Goal: Check status: Verify the current state of an ongoing process or item

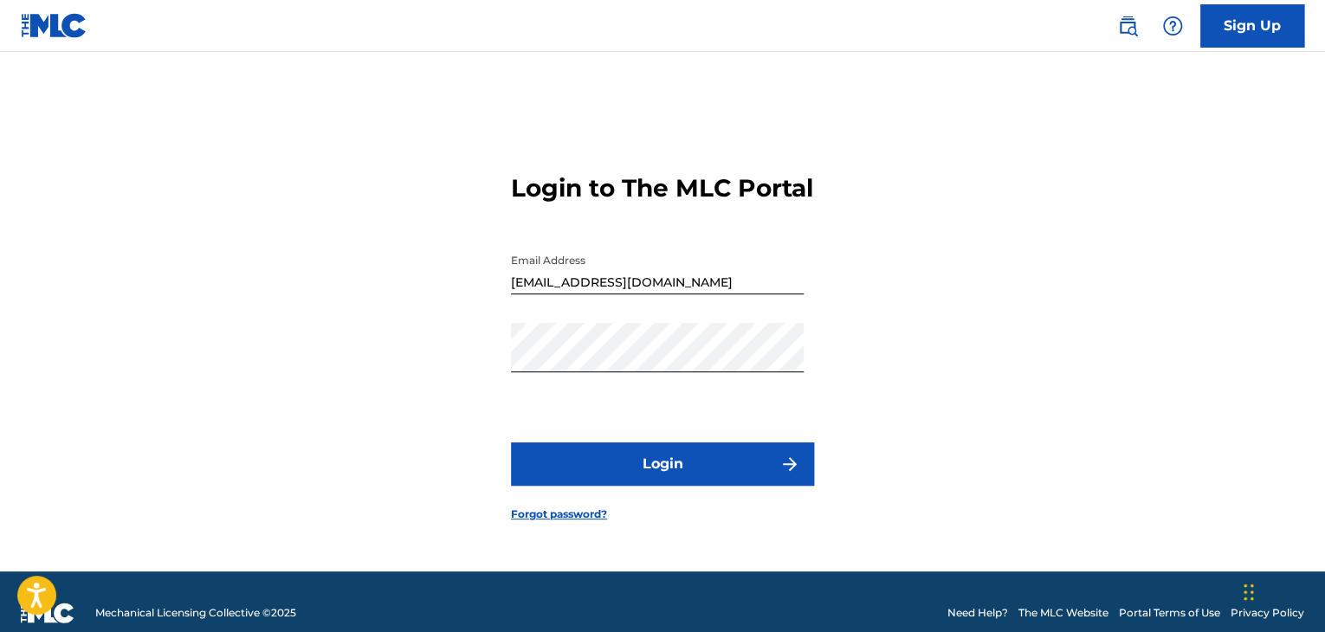
click at [757, 464] on button "Login" at bounding box center [662, 463] width 303 height 43
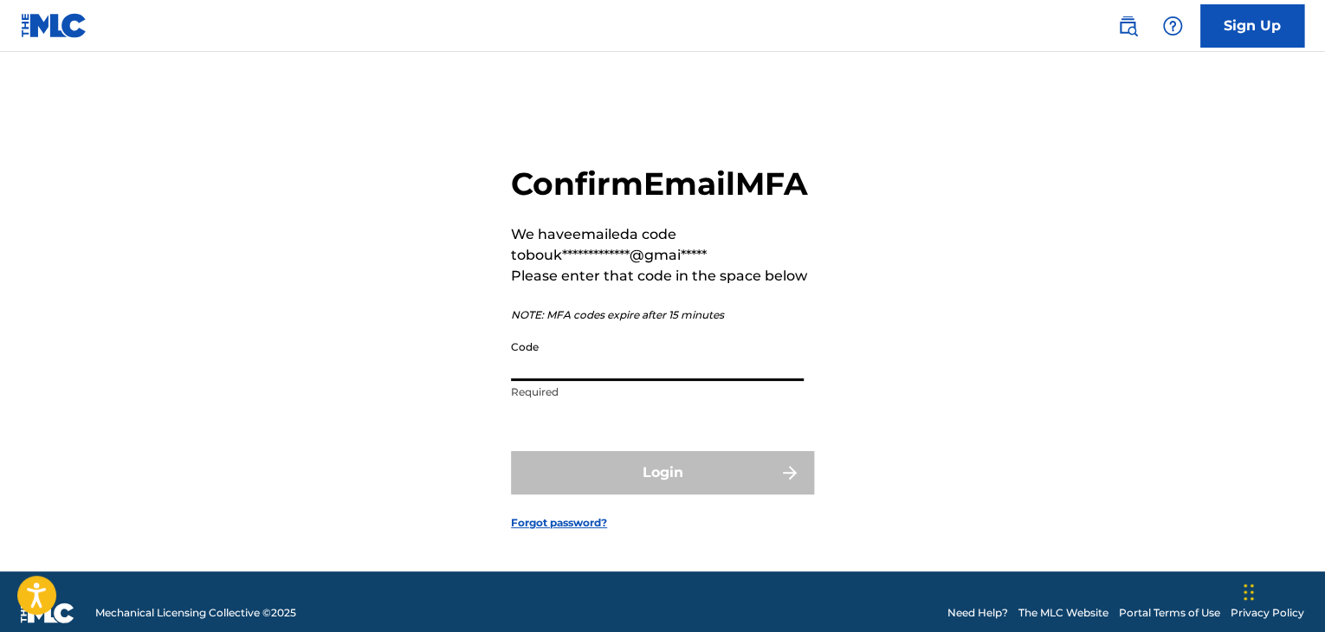
click at [648, 381] on input "Code" at bounding box center [657, 356] width 293 height 49
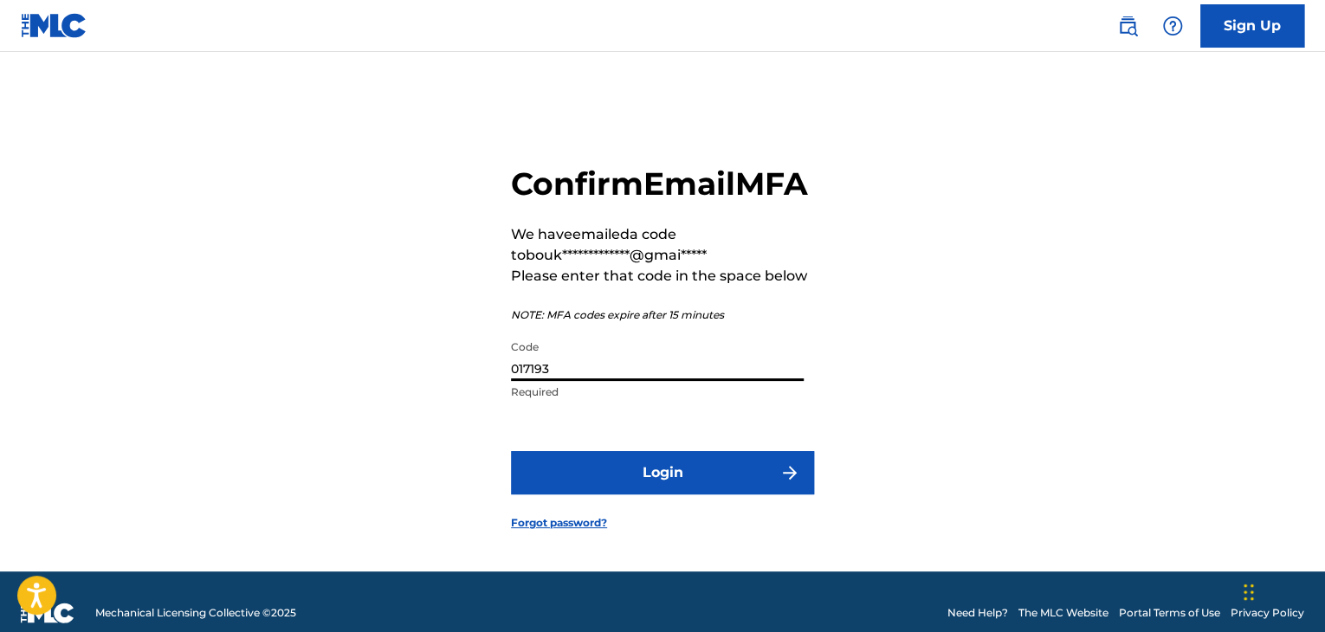
type input "017193"
click at [747, 486] on button "Login" at bounding box center [662, 472] width 303 height 43
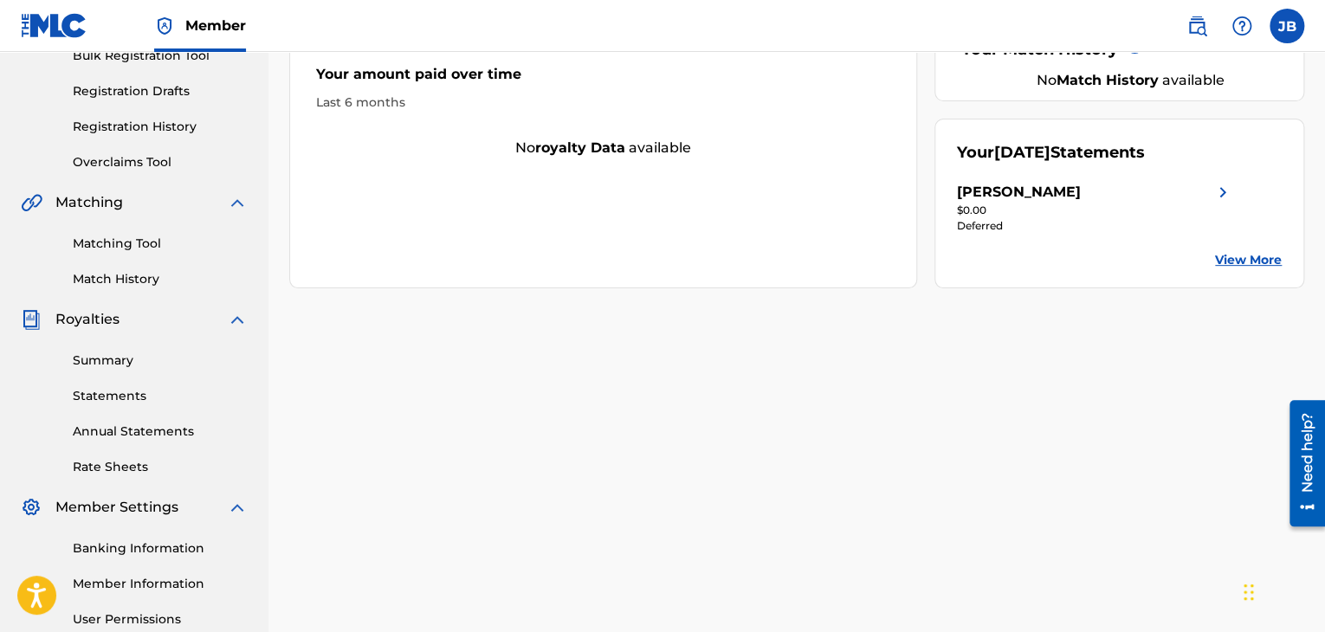
scroll to position [268, 0]
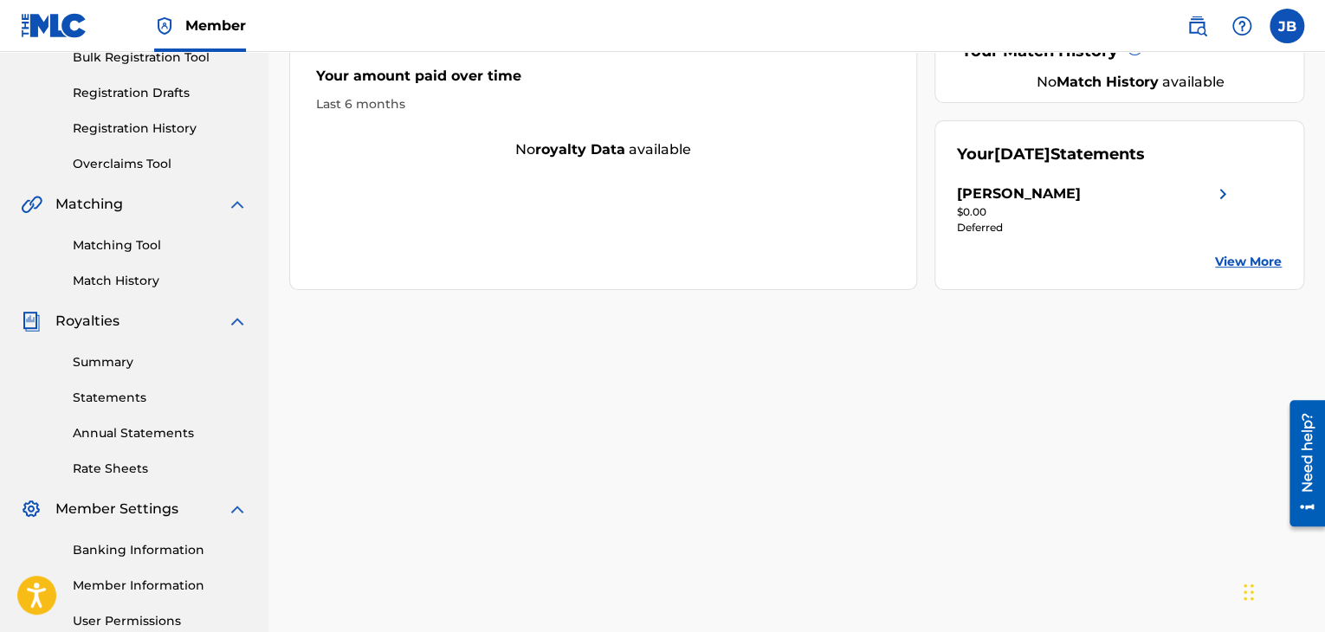
click at [1252, 270] on div "Your [DATE] Statements [PERSON_NAME] $0.00 Deferred View More" at bounding box center [1119, 205] width 370 height 170
click at [1249, 262] on link "View More" at bounding box center [1248, 262] width 67 height 18
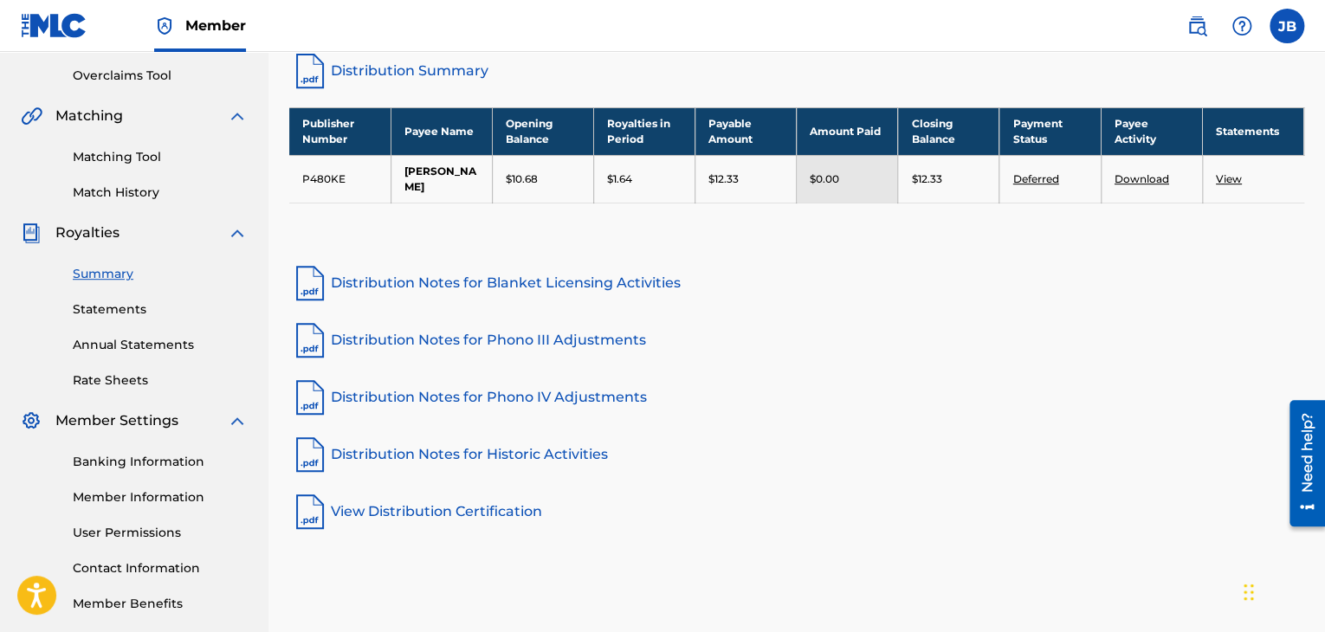
scroll to position [352, 0]
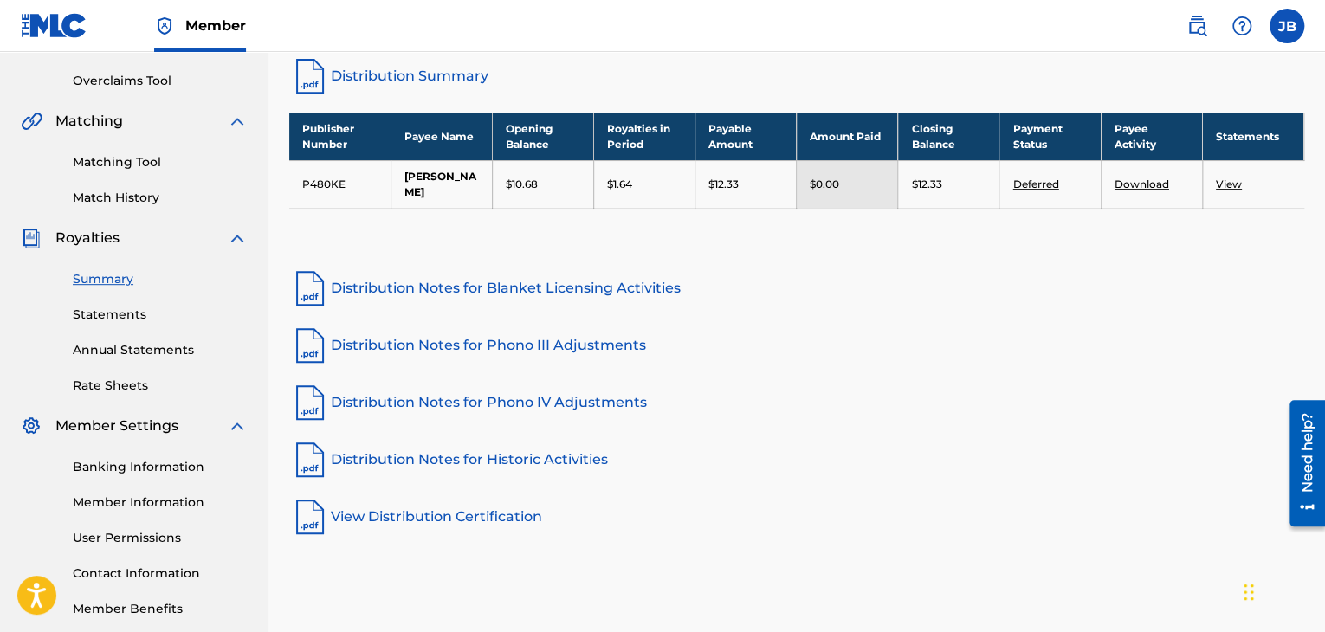
click at [1230, 179] on link "View" at bounding box center [1229, 184] width 26 height 13
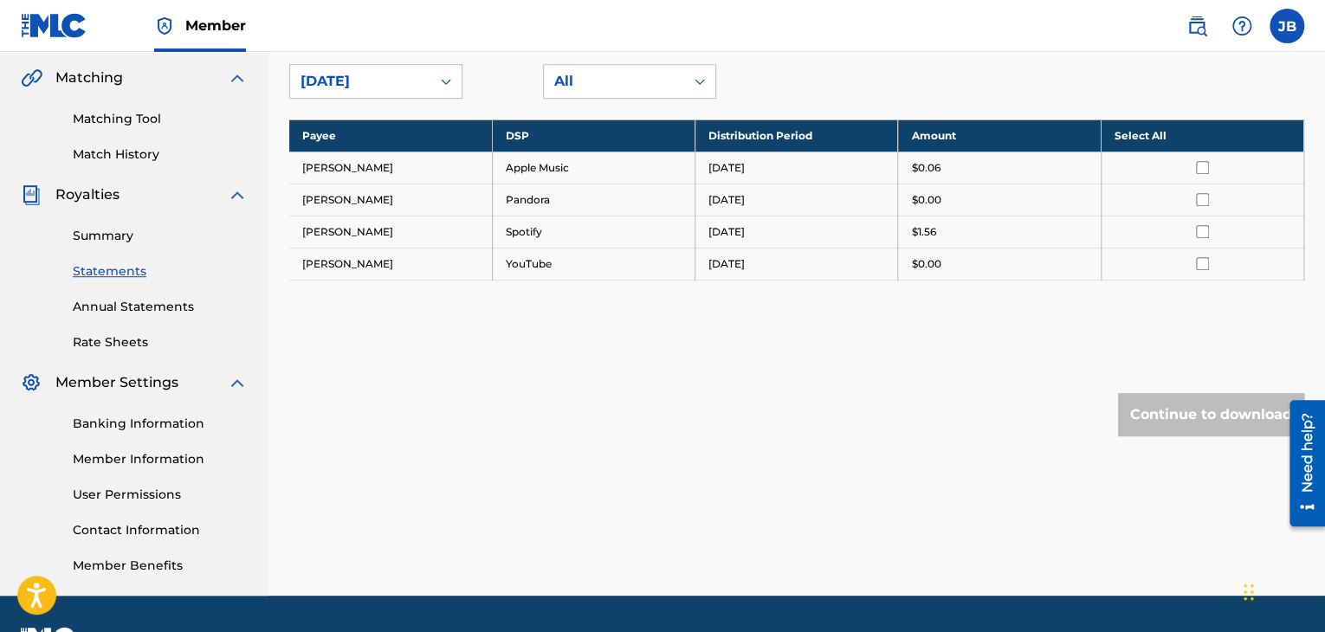
scroll to position [442, 0]
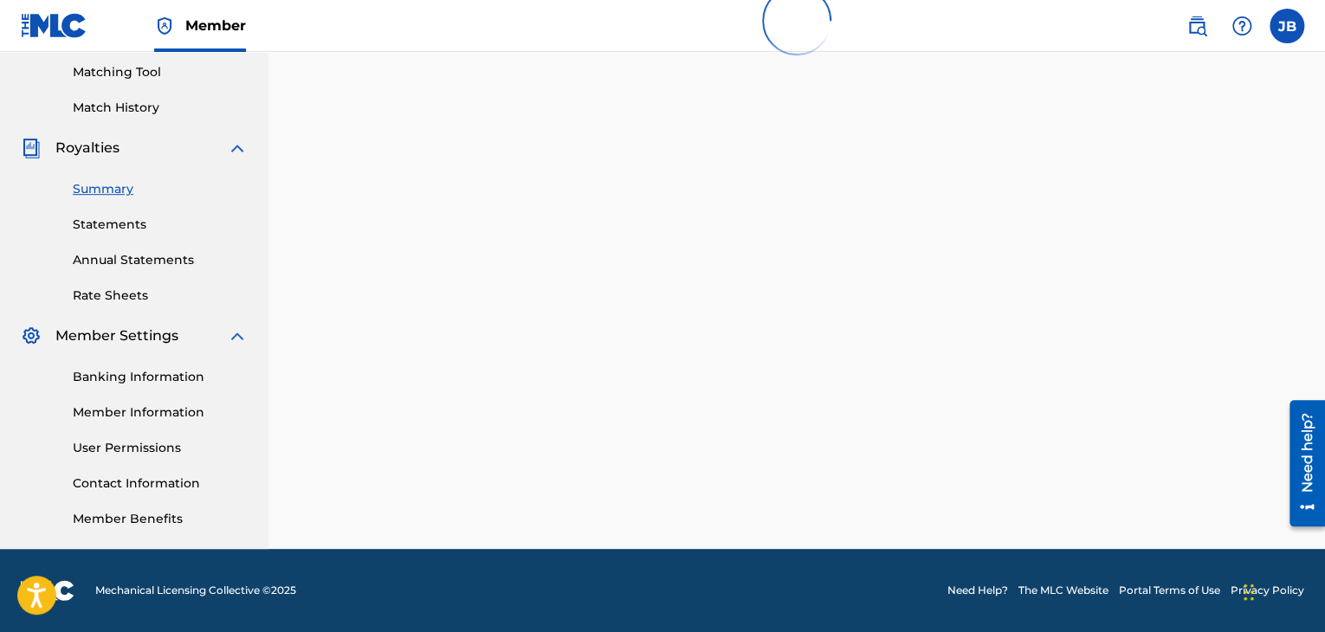
scroll to position [352, 0]
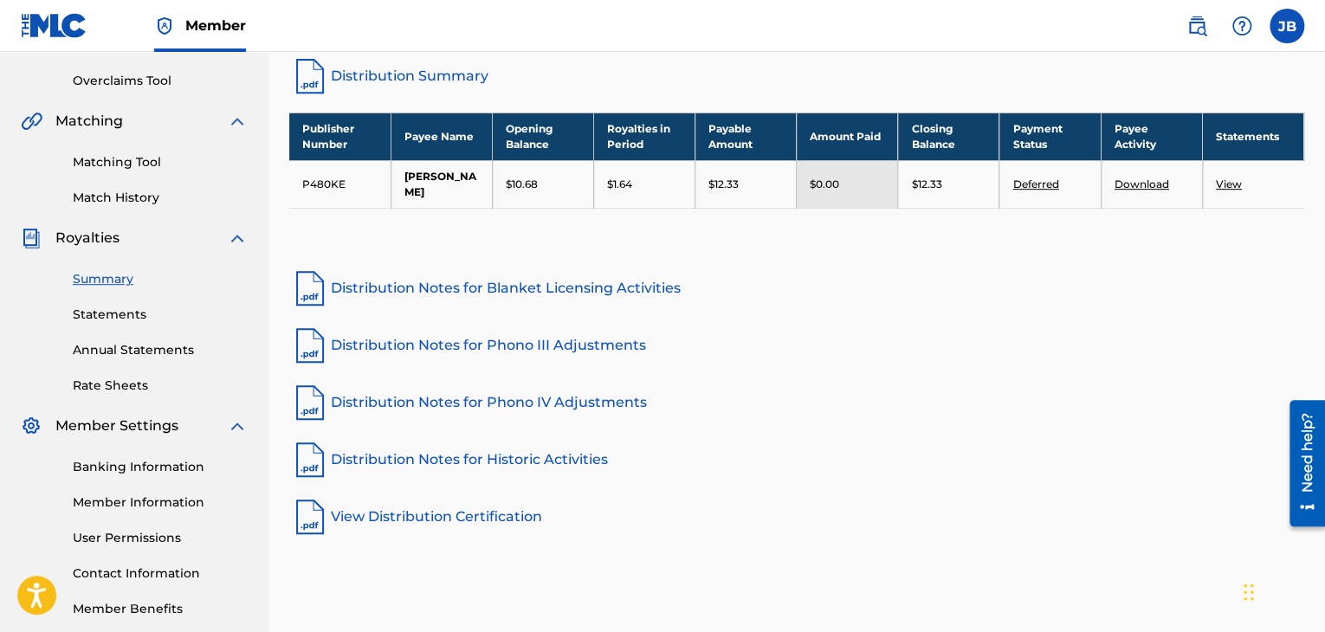
click at [951, 177] on div "$12.33" at bounding box center [948, 185] width 74 height 16
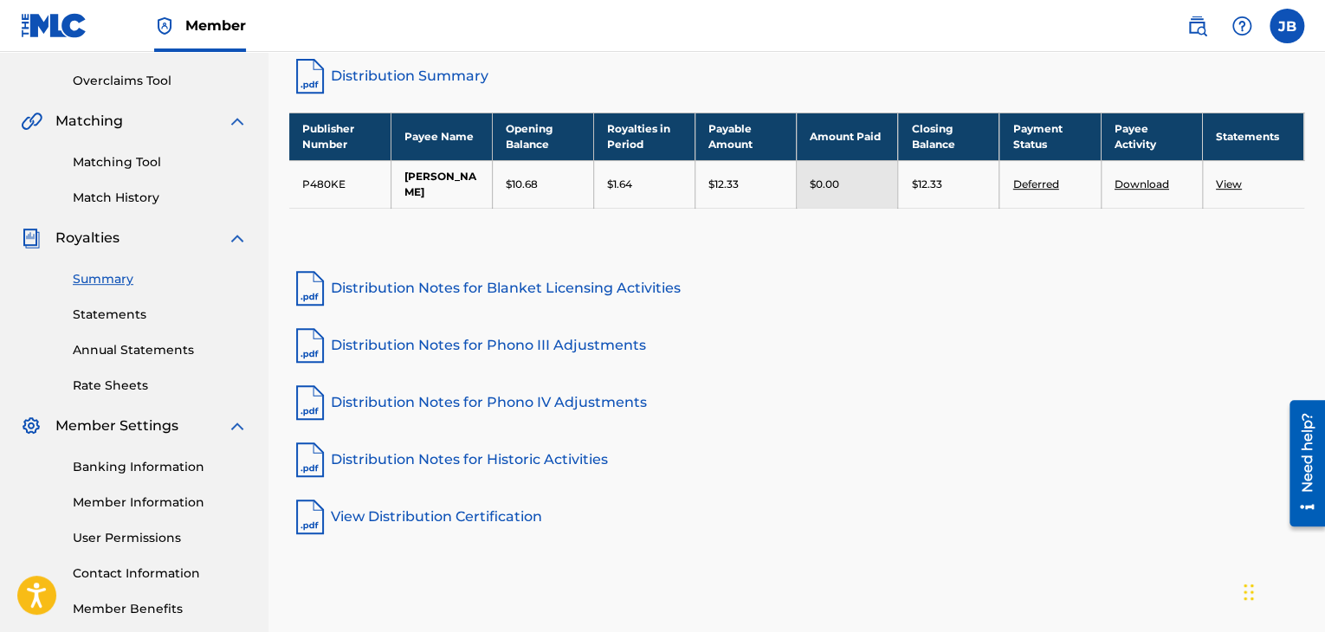
drag, startPoint x: 959, startPoint y: 163, endPoint x: 928, endPoint y: 168, distance: 31.6
click at [928, 177] on p "$12.33" at bounding box center [926, 185] width 30 height 16
click at [464, 274] on link "Distribution Notes for Blanket Licensing Activities" at bounding box center [796, 289] width 1015 height 42
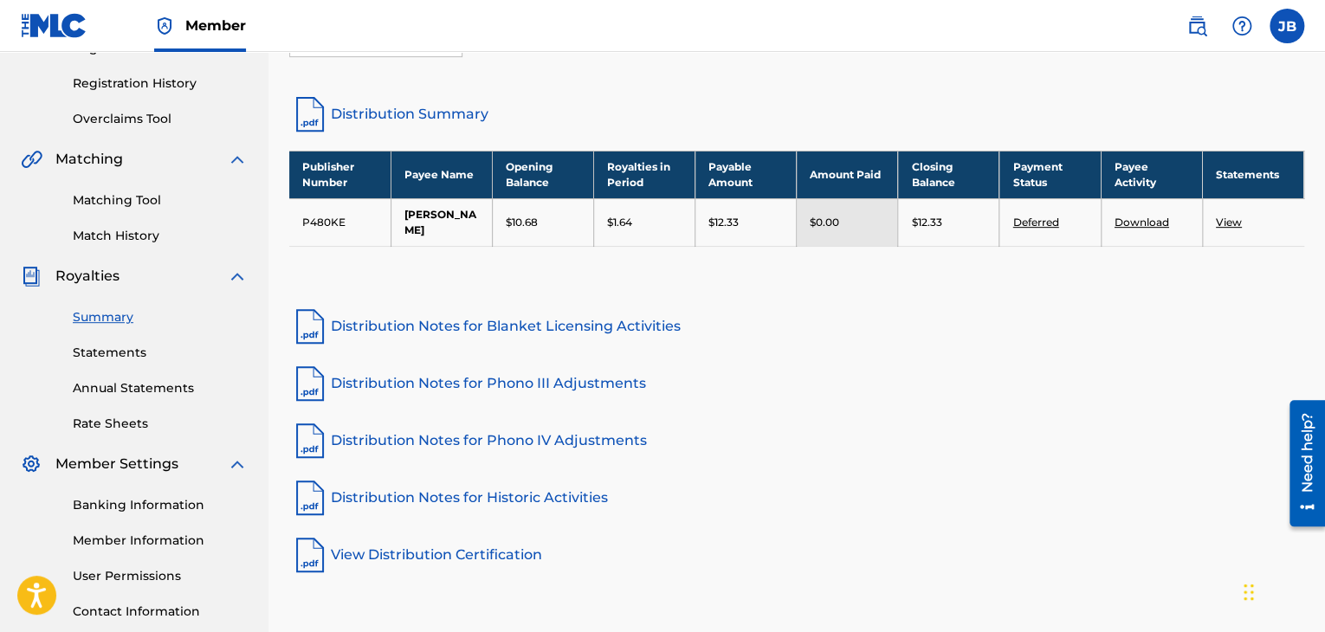
scroll to position [442, 0]
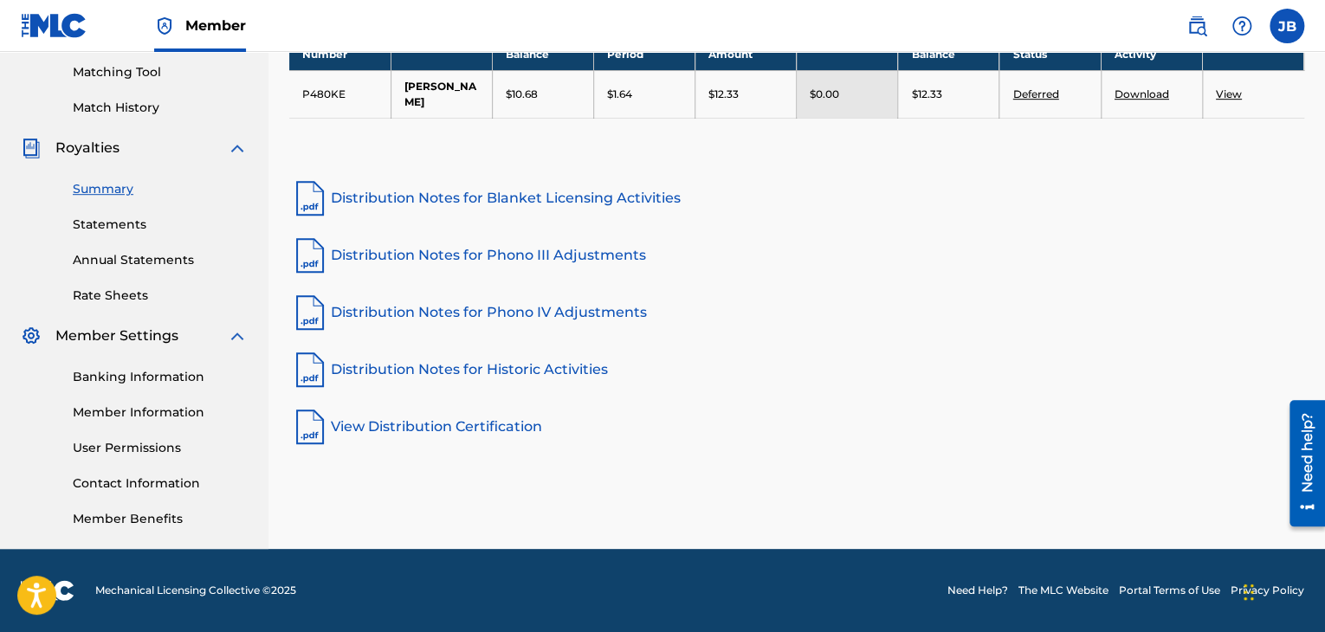
click at [345, 406] on link "View Distribution Certification" at bounding box center [796, 427] width 1015 height 42
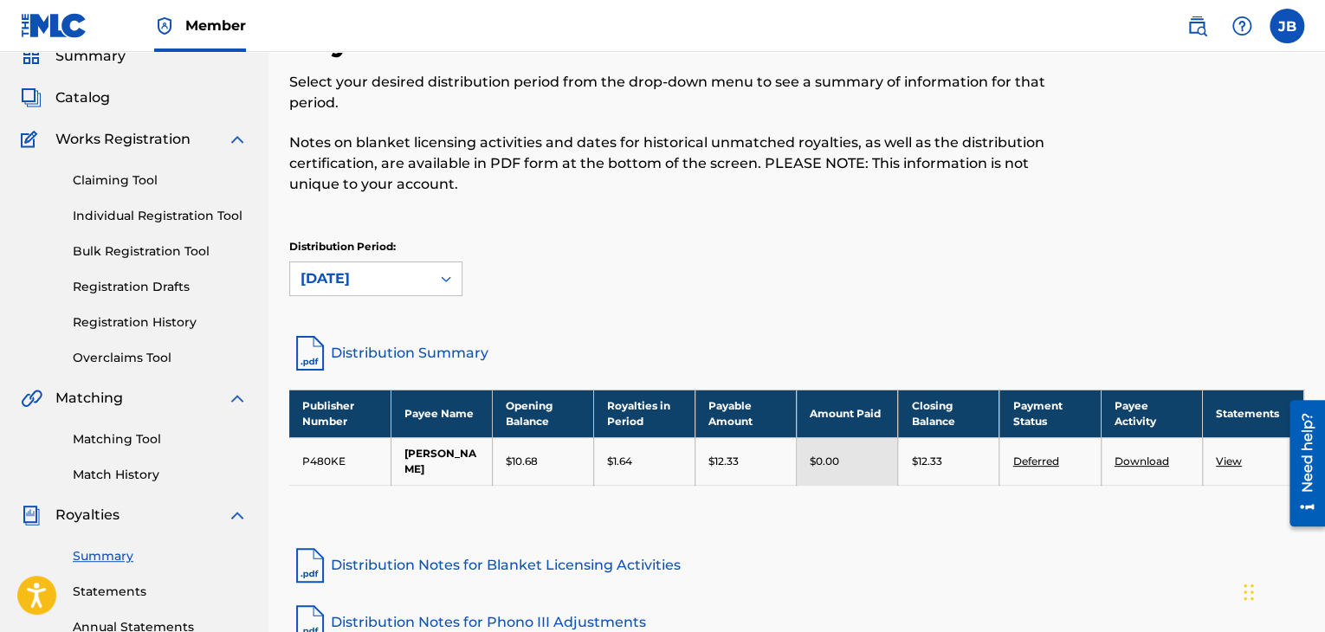
scroll to position [0, 0]
